Goal: Find specific page/section: Find specific page/section

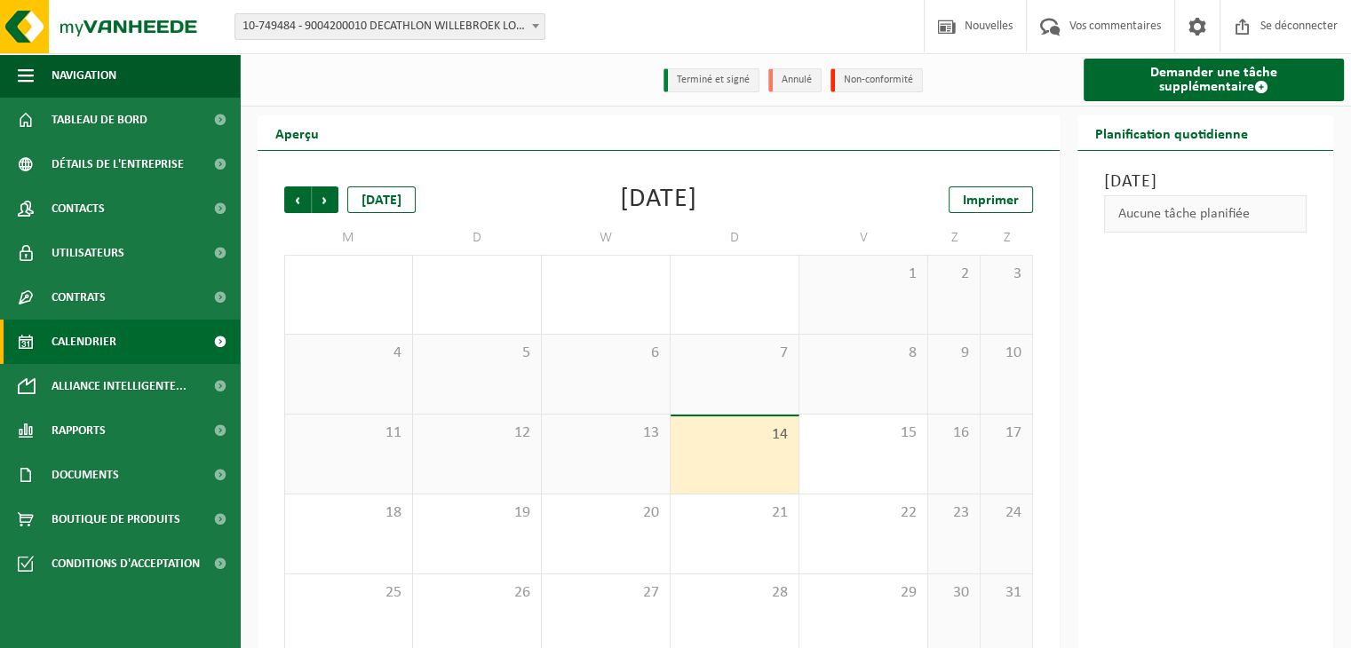
click at [415, 22] on font "10-749484 - 9004200010 DECATHLON WILLEBROEK LOGISTIQUE - WILLEBROEK" at bounding box center [440, 26] width 397 height 13
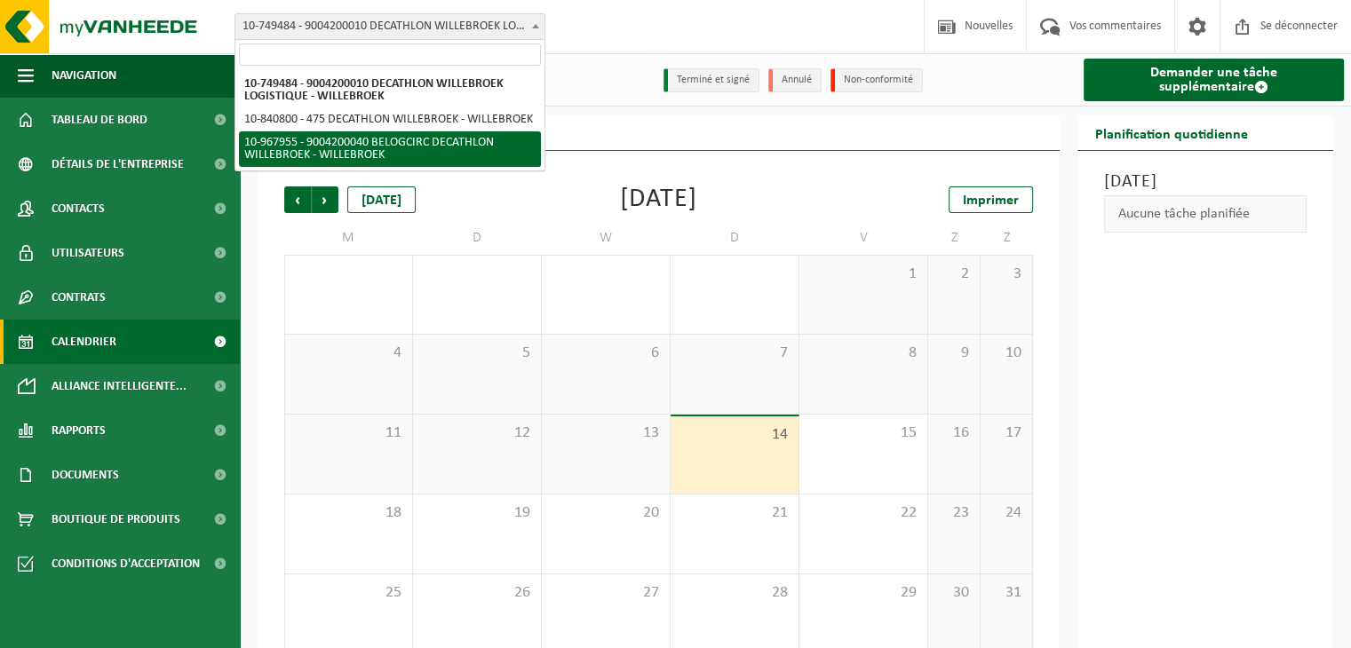
select select "154029"
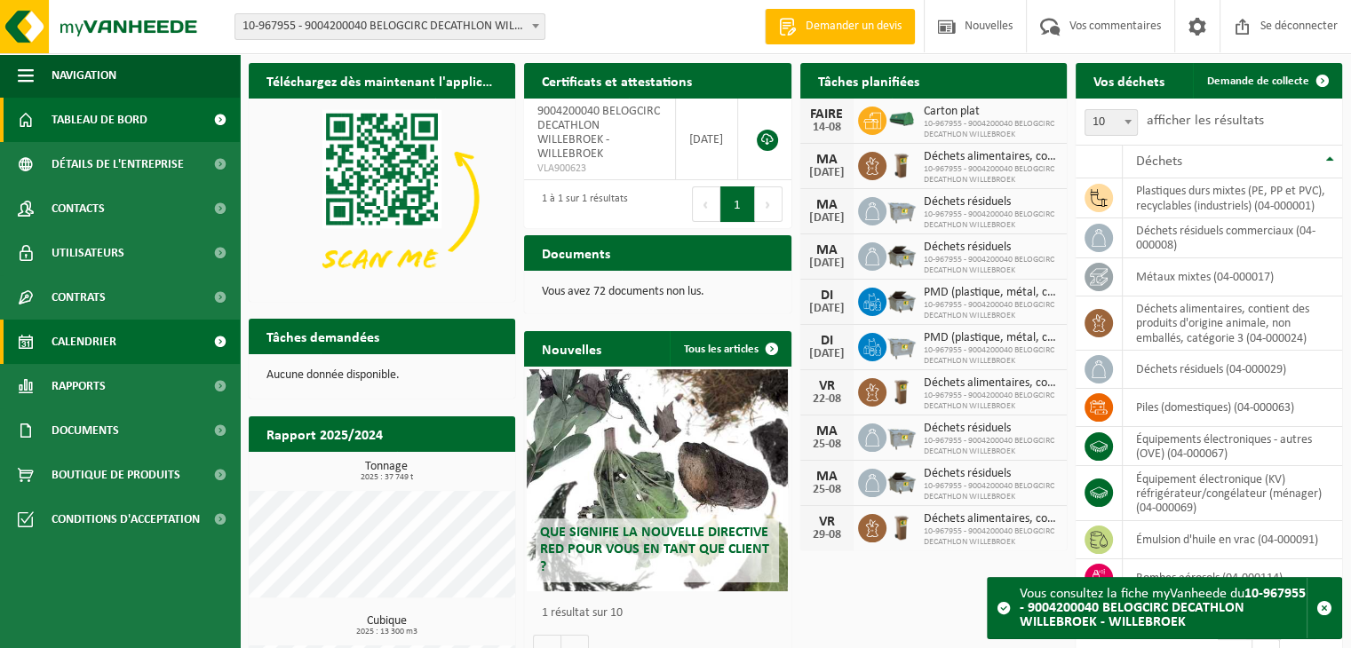
click at [75, 349] on font "Calendrier" at bounding box center [84, 342] width 65 height 13
